Goal: Task Accomplishment & Management: Use online tool/utility

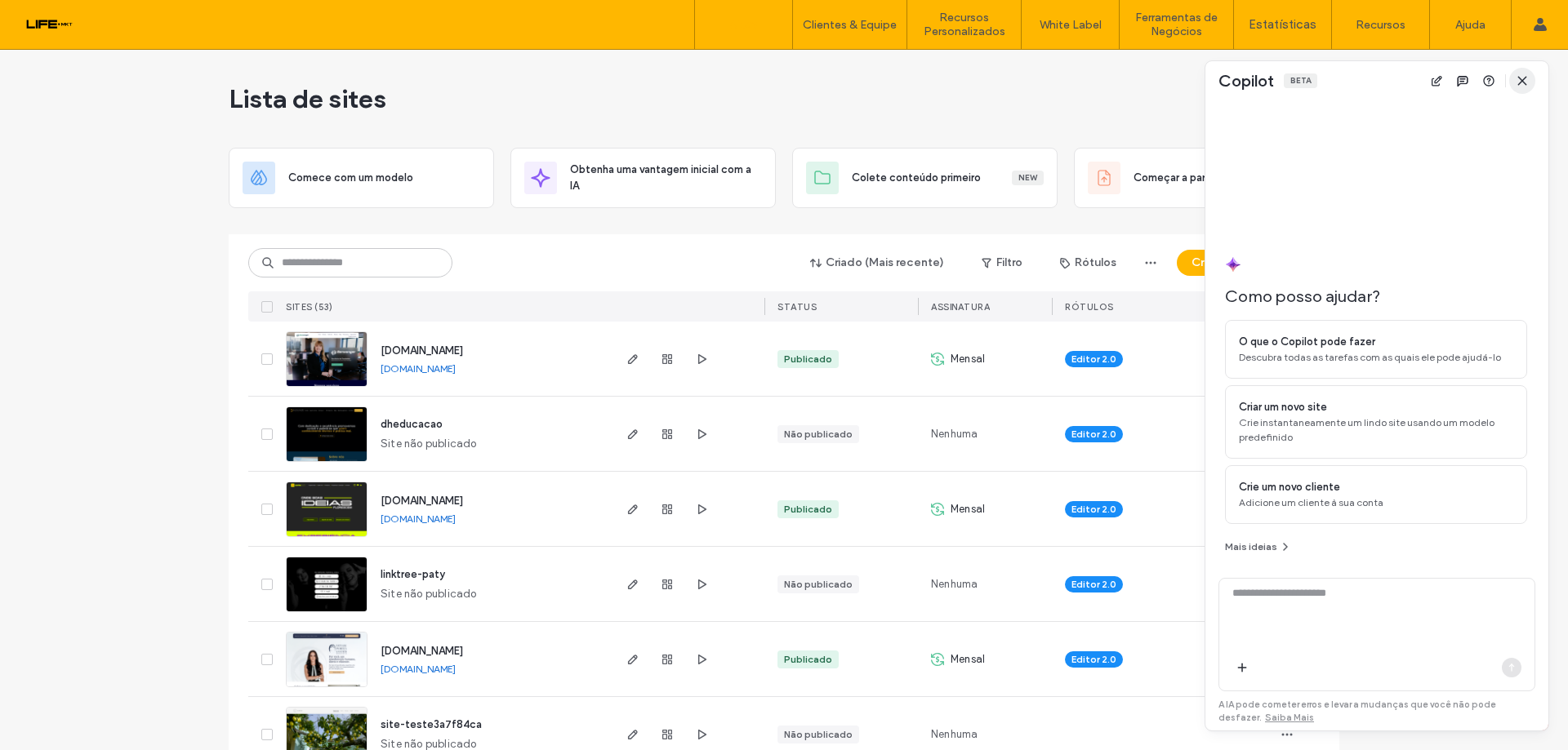
click at [1532, 80] on span "button" at bounding box center [1522, 81] width 26 height 26
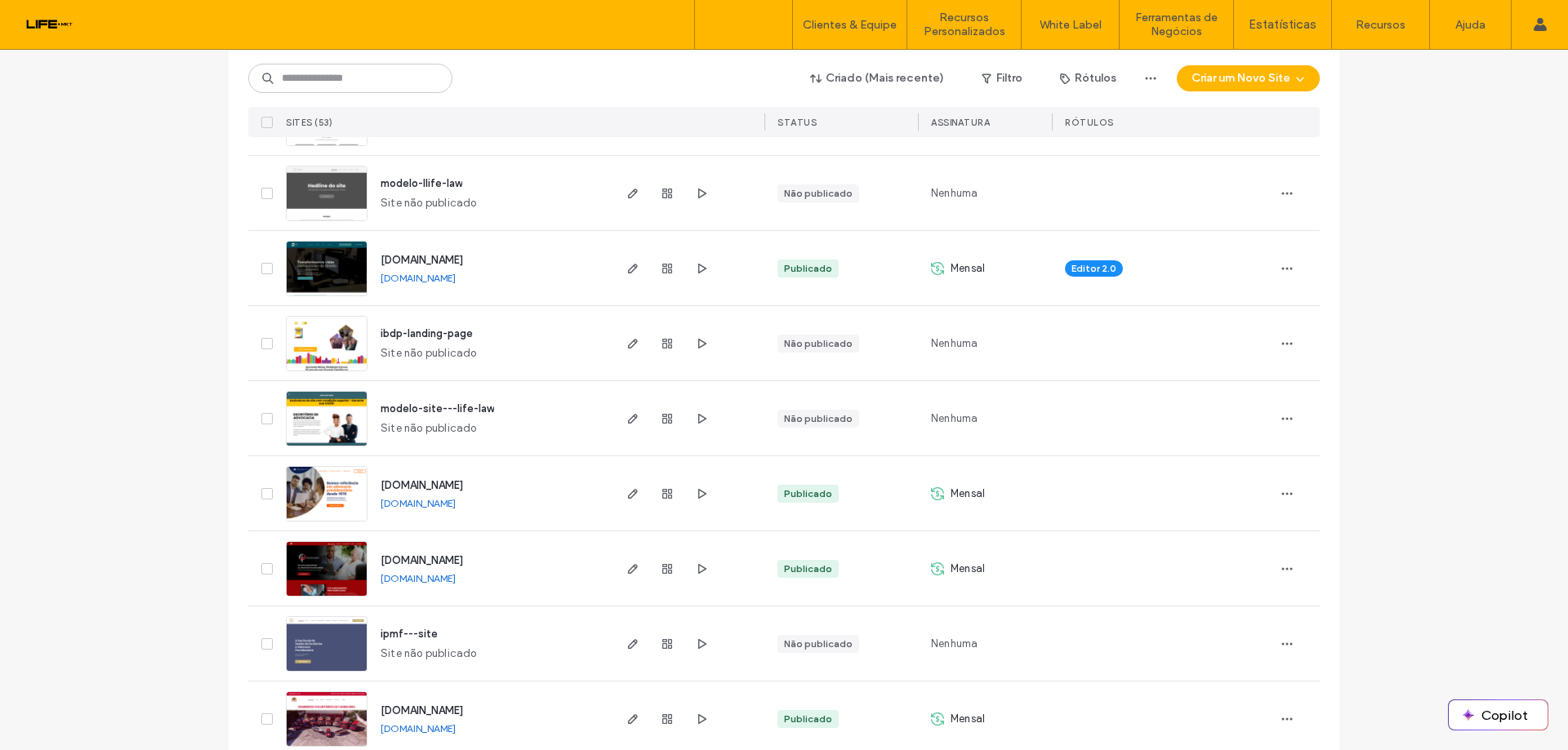
scroll to position [1142, 0]
click at [438, 280] on link "www.sbdl.com.br" at bounding box center [418, 276] width 75 height 12
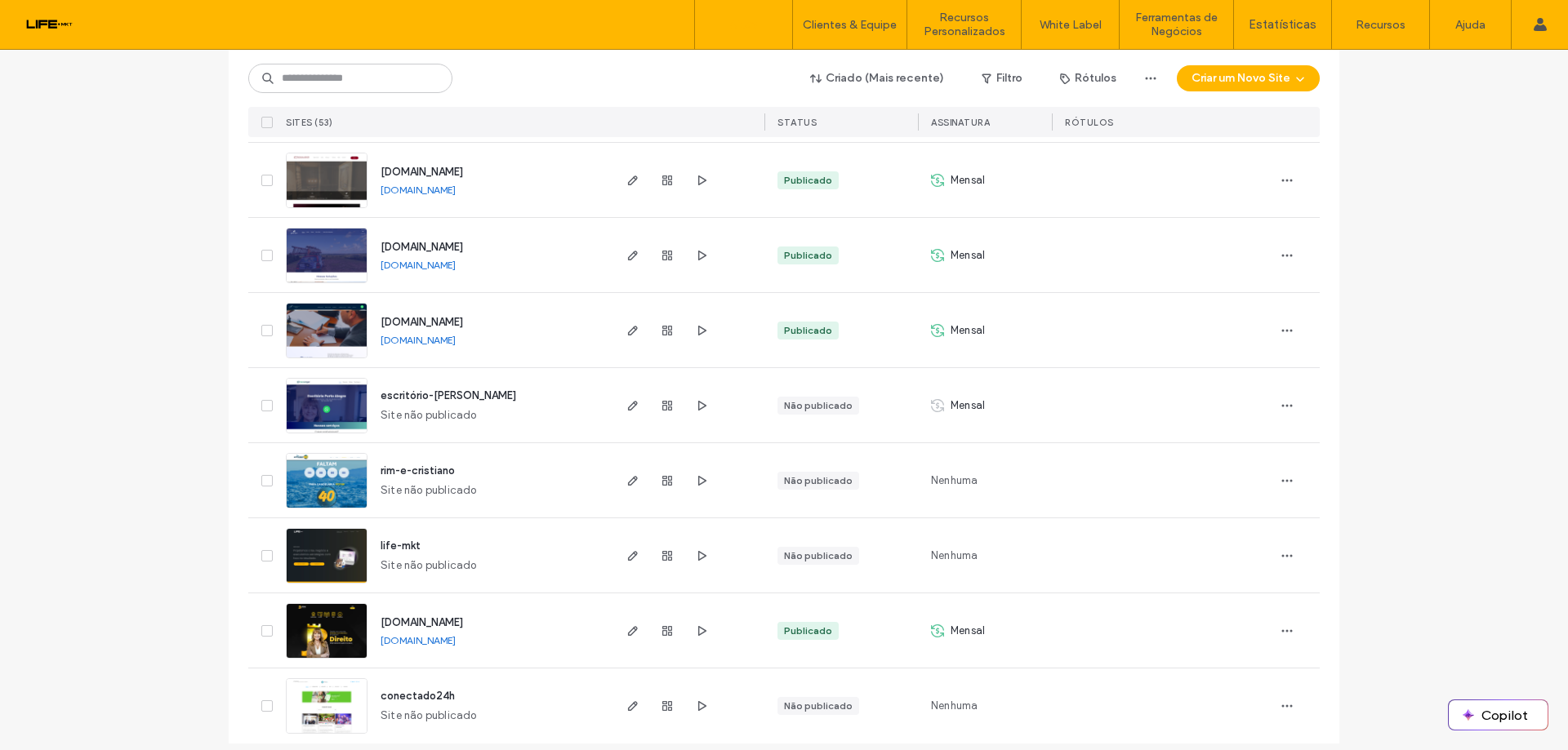
scroll to position [3570, 0]
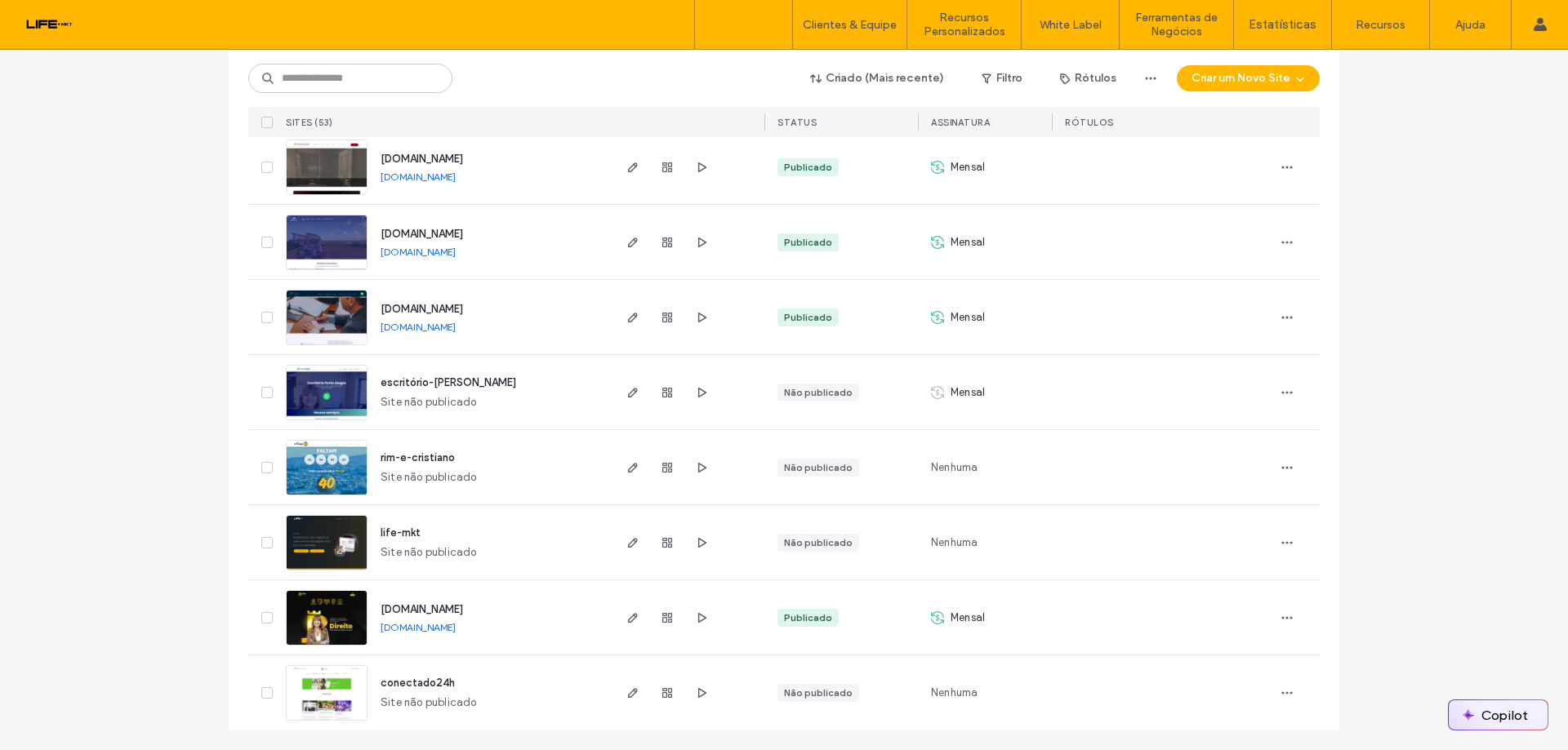
click at [1501, 719] on button "Copilot" at bounding box center [1498, 715] width 99 height 29
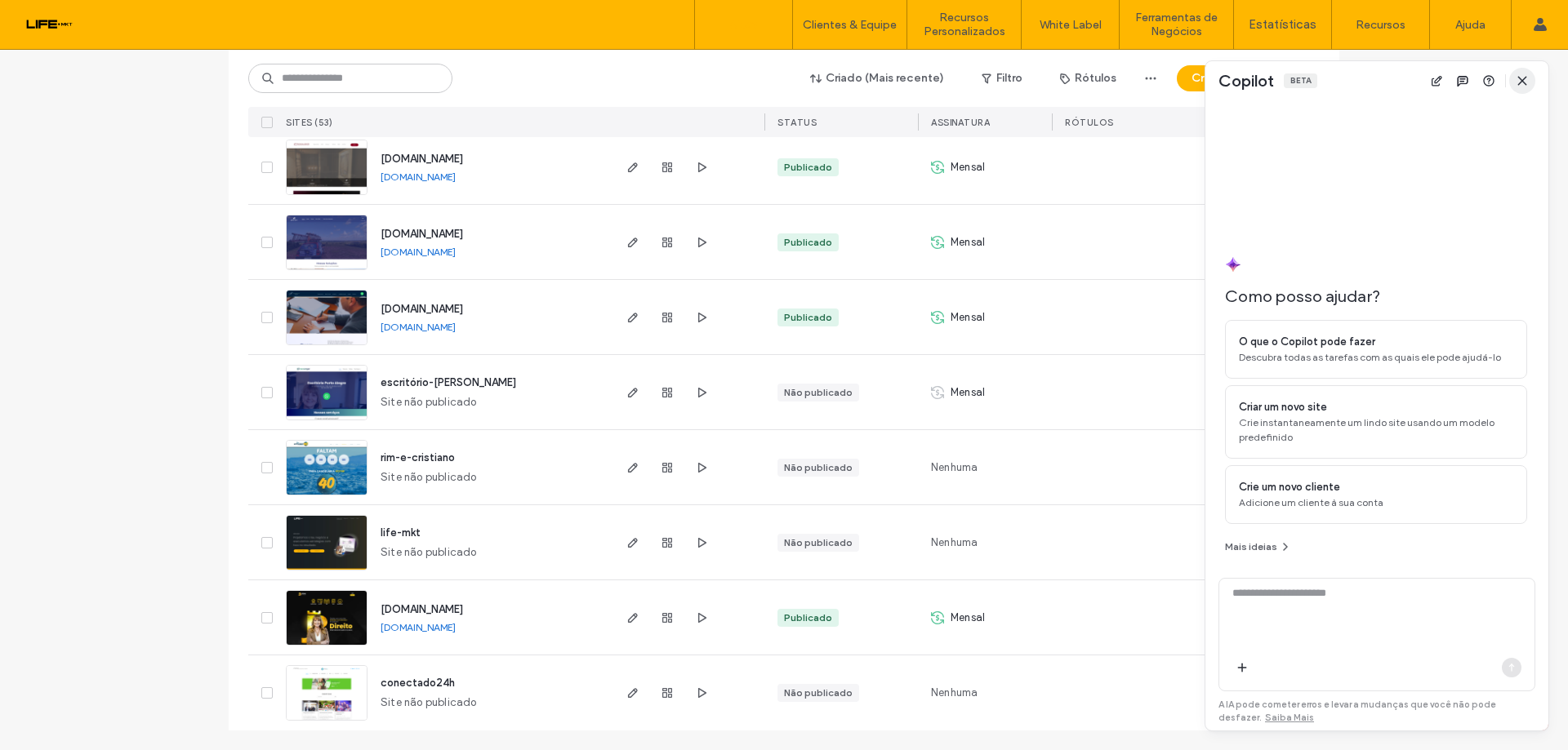
click at [1523, 81] on use "button" at bounding box center [1522, 81] width 7 height 7
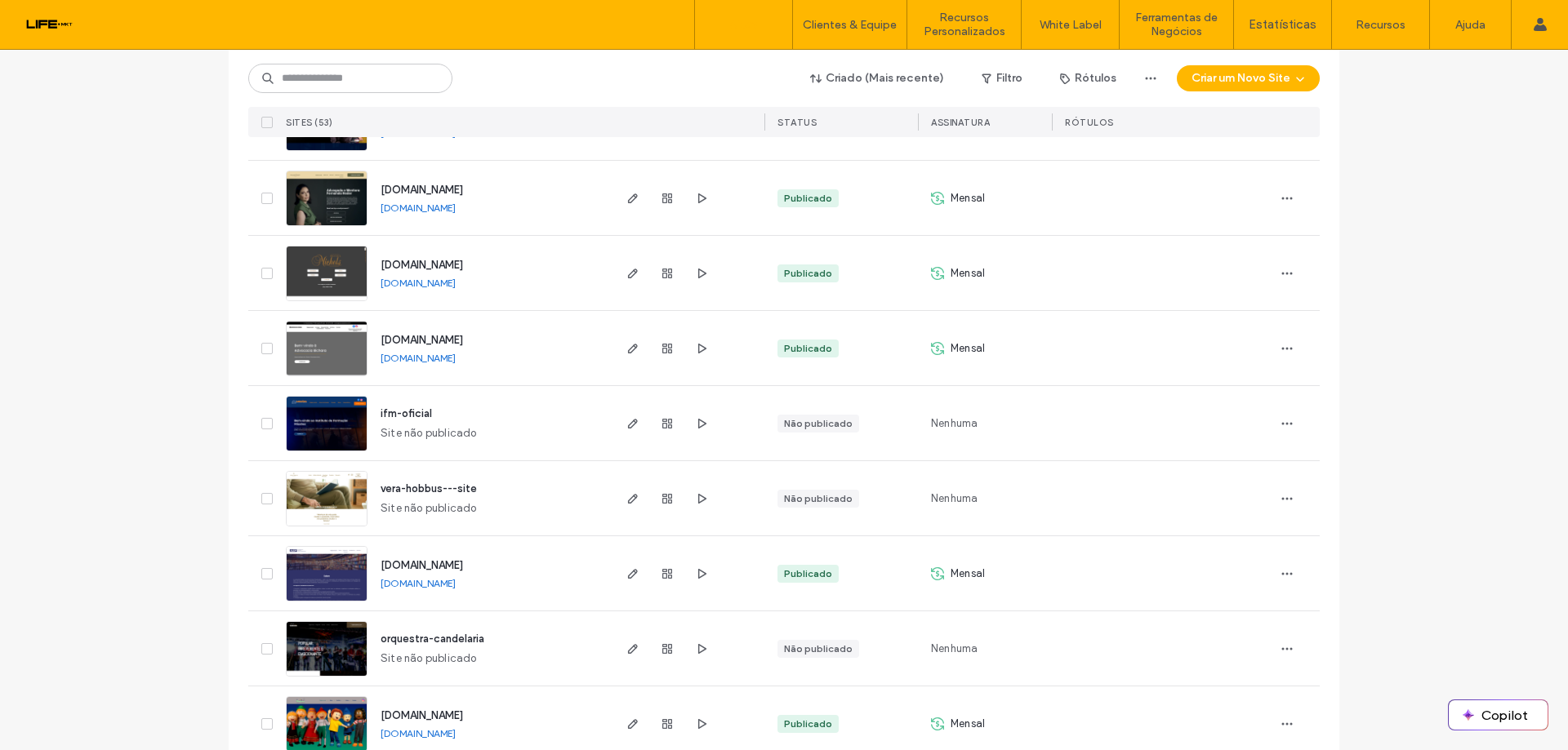
scroll to position [1530, 0]
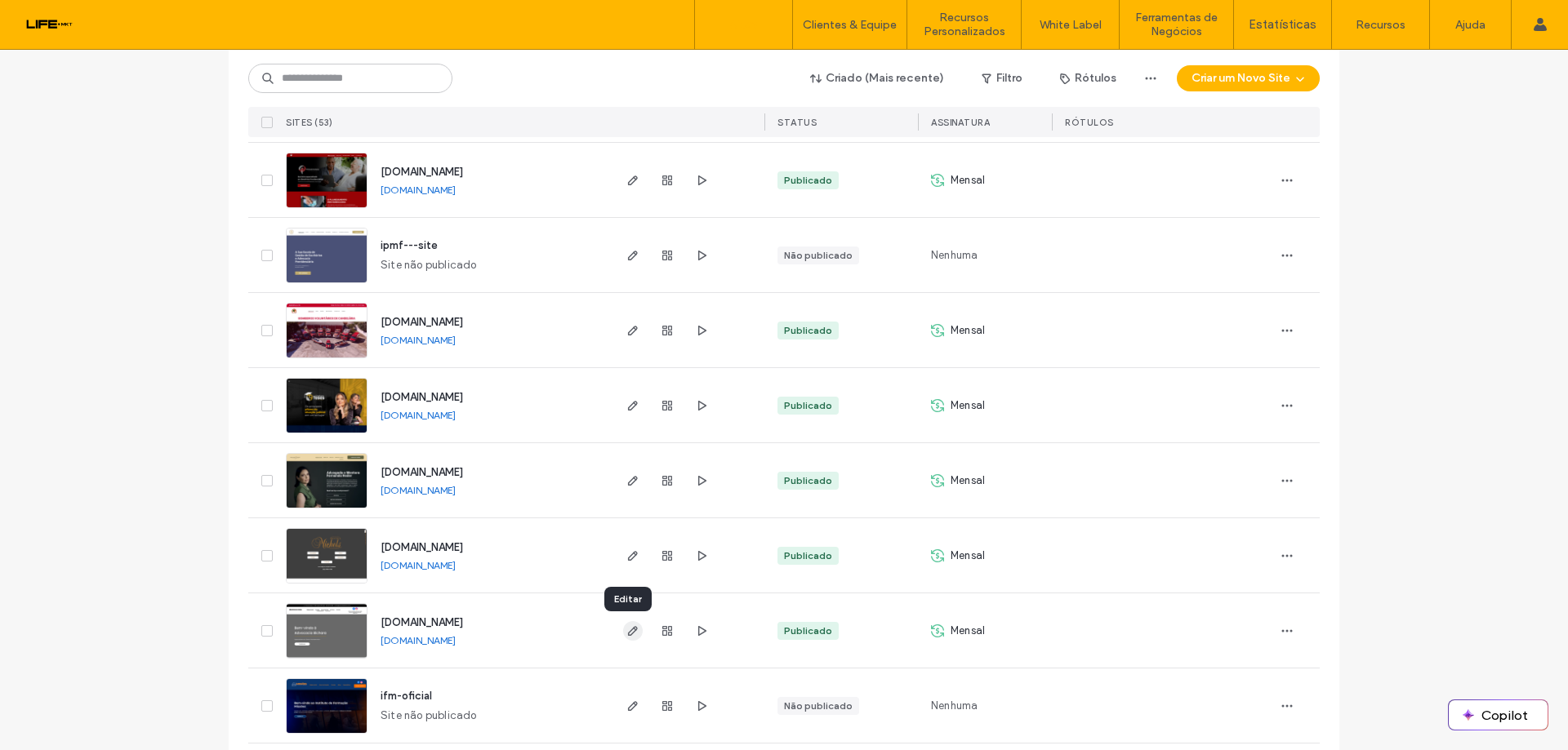
click at [631, 630] on icon "button" at bounding box center [633, 631] width 13 height 13
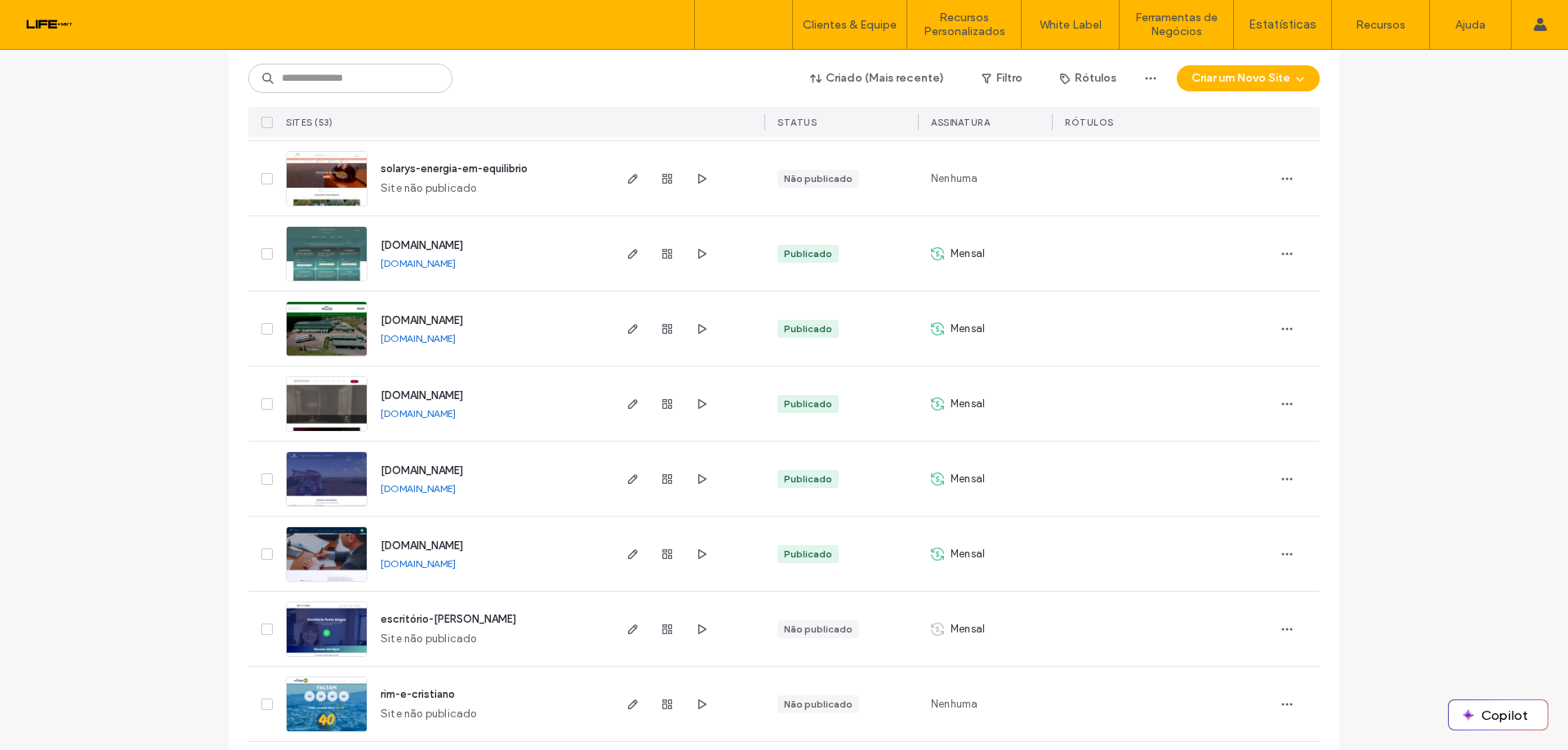
scroll to position [3325, 0]
